Goal: Information Seeking & Learning: Understand process/instructions

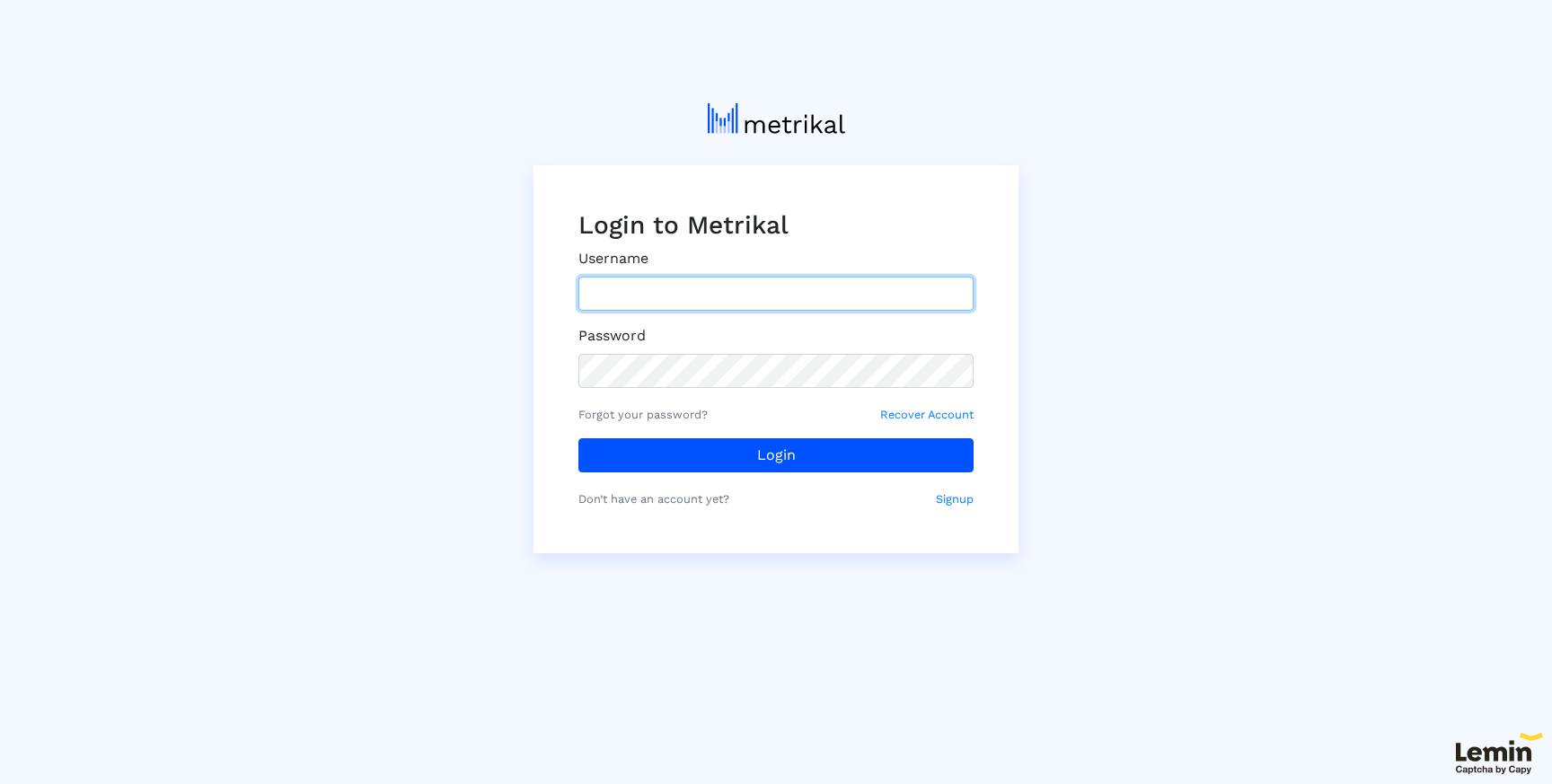
click at [696, 294] on input "text" at bounding box center [776, 293] width 396 height 34
paste input "[EMAIL_ADDRESS][DOMAIN_NAME]"
type input "[EMAIL_ADDRESS][DOMAIN_NAME]"
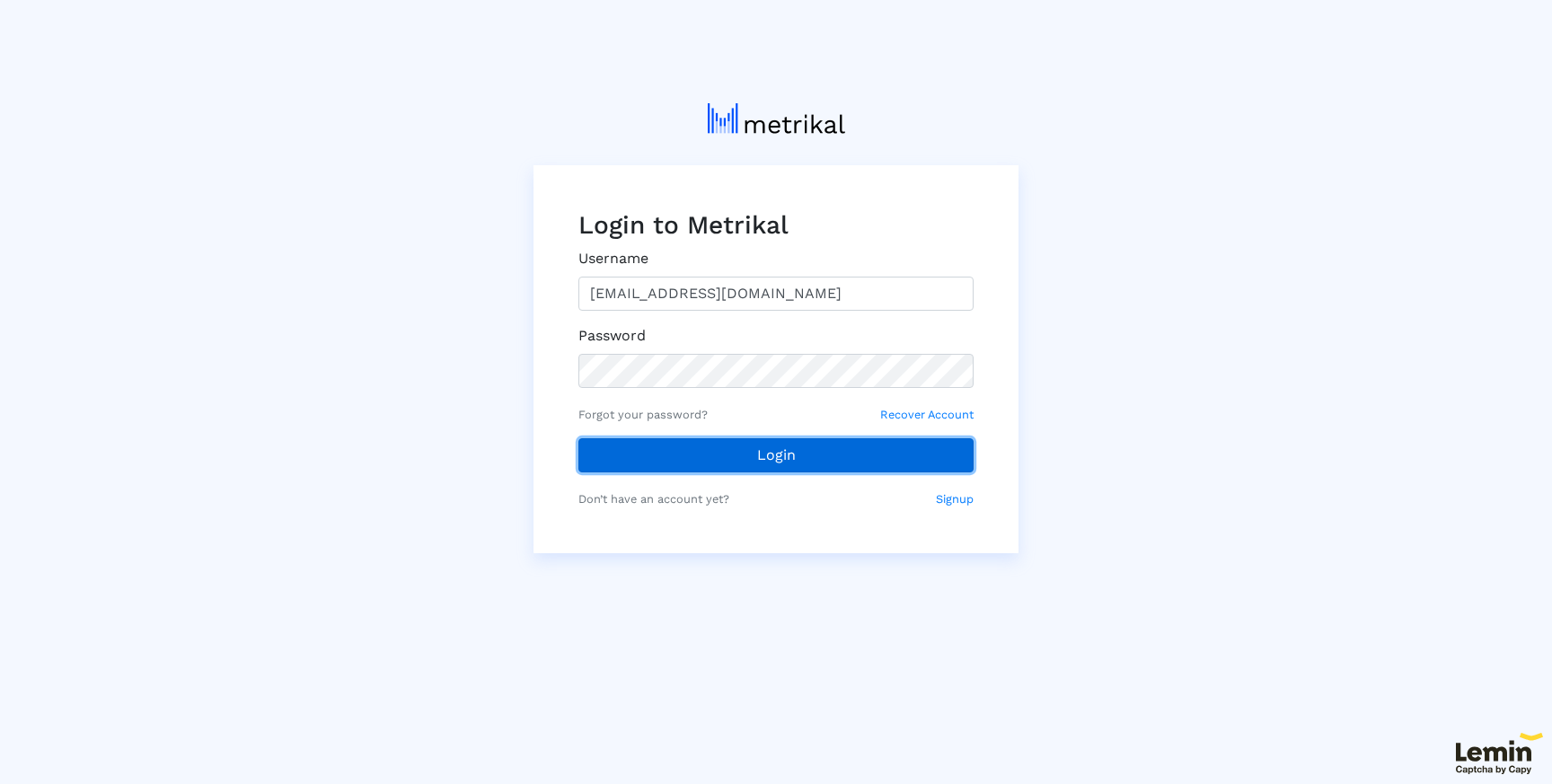
click at [633, 444] on button "Login" at bounding box center [776, 455] width 396 height 34
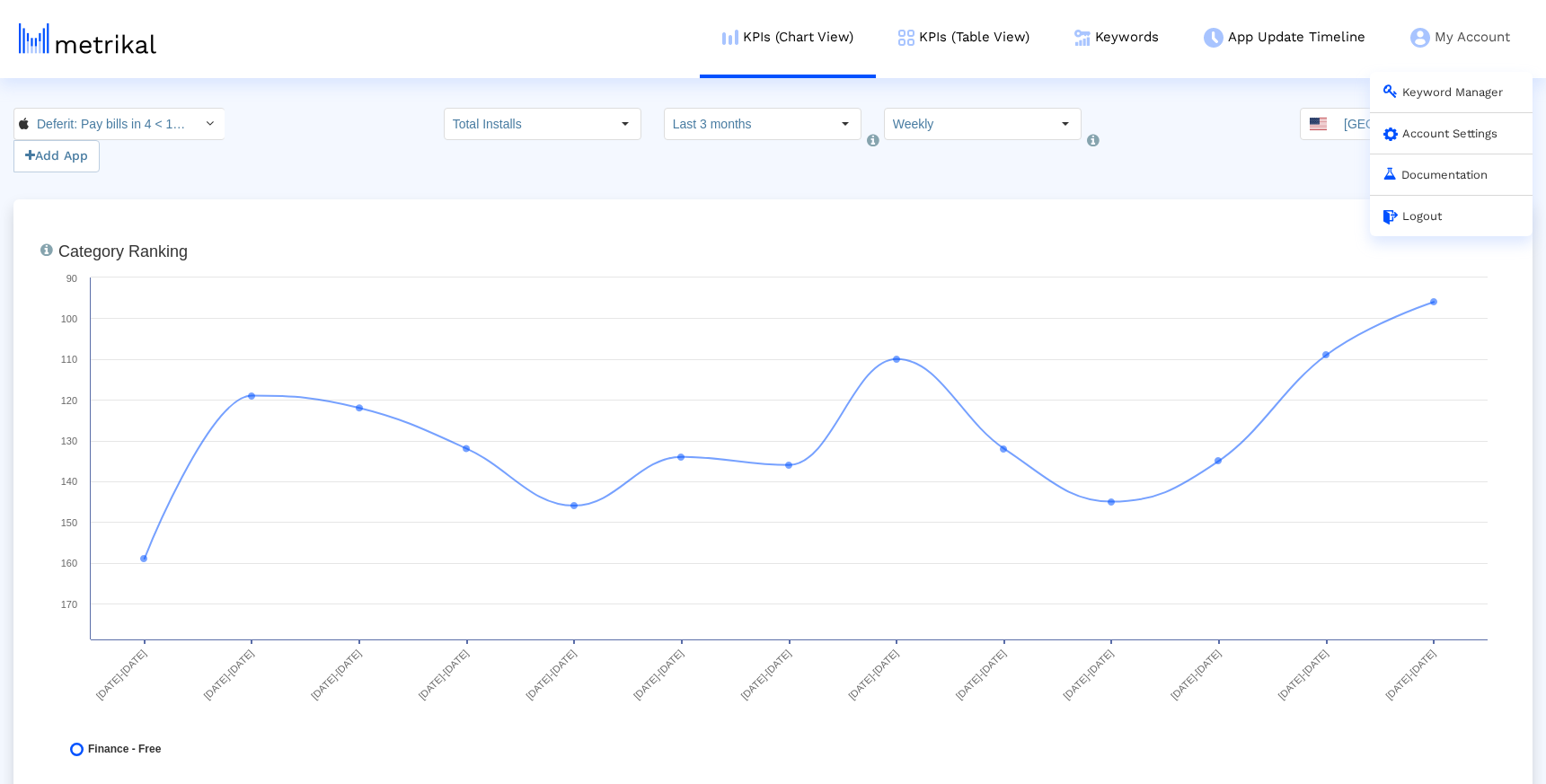
click at [1438, 178] on link "Documentation" at bounding box center [1435, 175] width 104 height 14
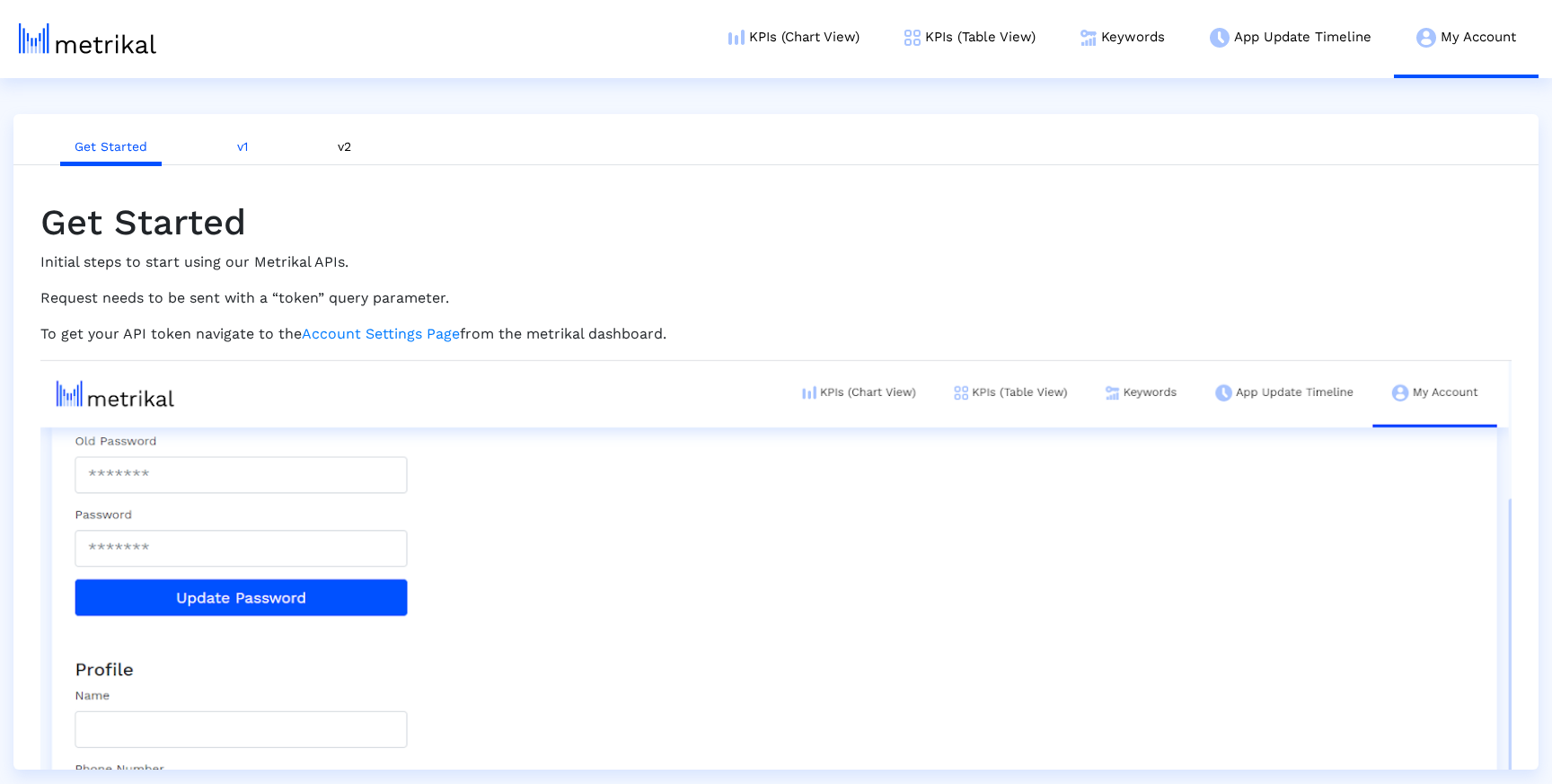
click at [239, 145] on link "v1" at bounding box center [242, 146] width 39 height 33
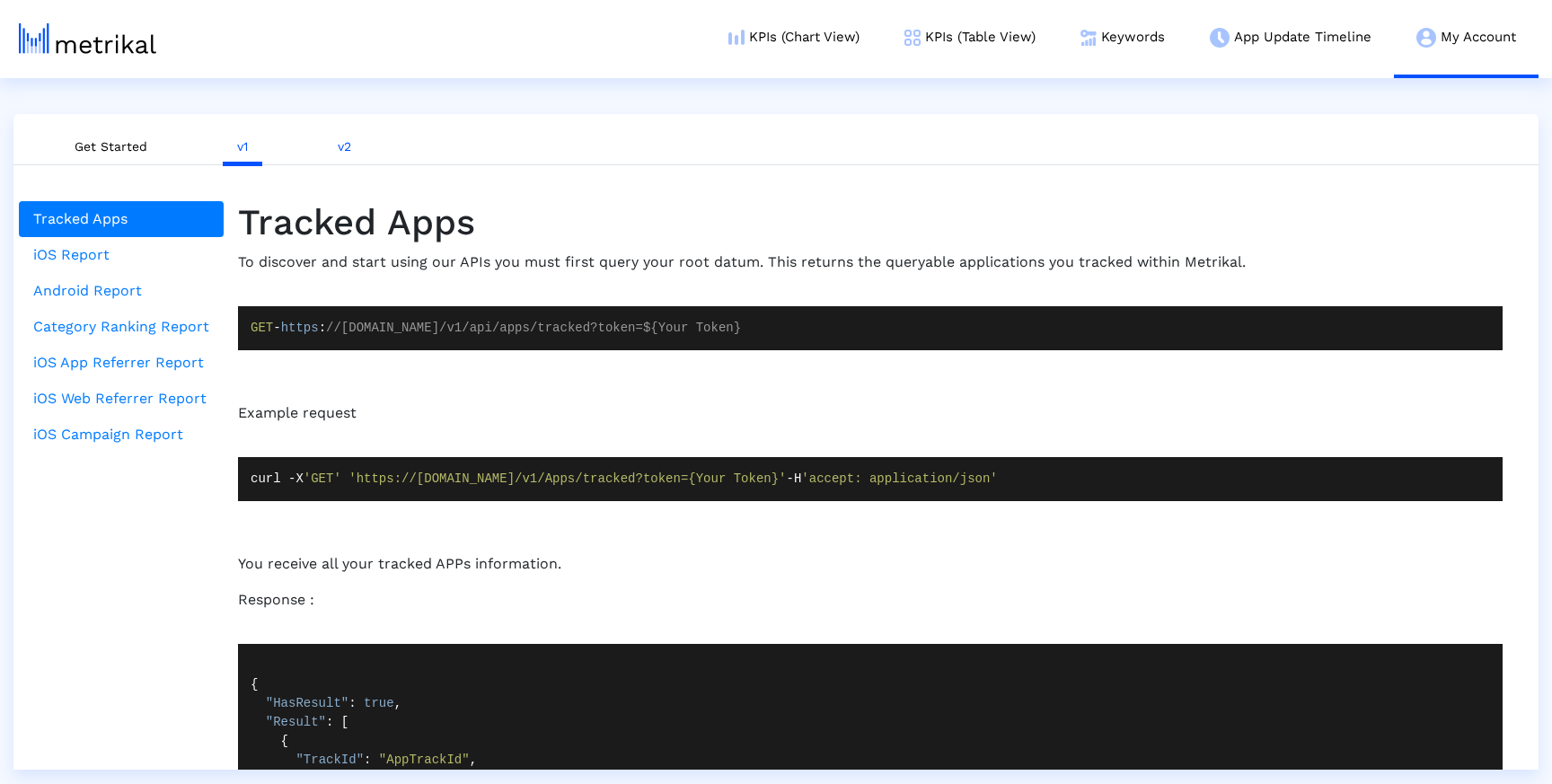
click at [356, 143] on link "v2" at bounding box center [344, 146] width 42 height 33
